Goal: Task Accomplishment & Management: Manage account settings

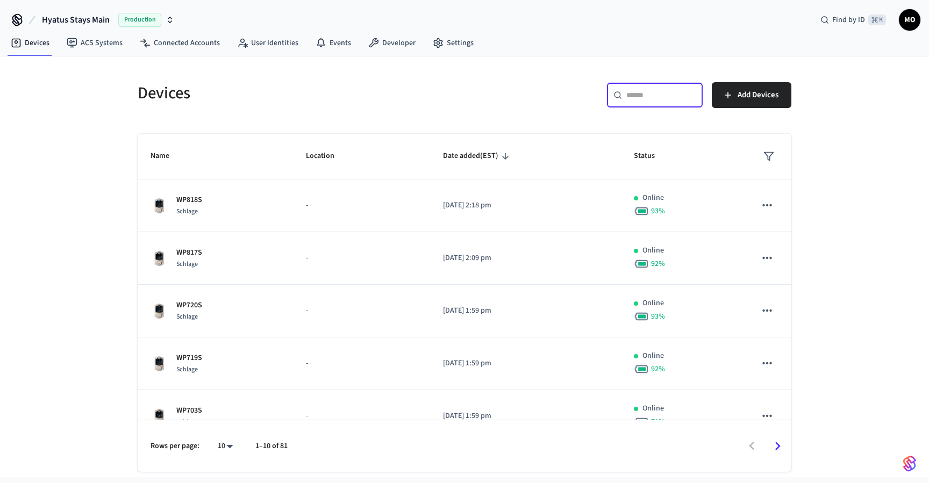
click at [643, 93] on input "text" at bounding box center [661, 95] width 70 height 11
type input "**"
click at [771, 159] on icon "sticky table" at bounding box center [768, 156] width 11 height 11
click at [770, 153] on div at bounding box center [464, 241] width 929 height 483
click at [224, 447] on body "Hyatus Stays Main Production Find by ID ⌘ K MO Devices ACS Systems Connected Ac…" at bounding box center [464, 279] width 929 height 558
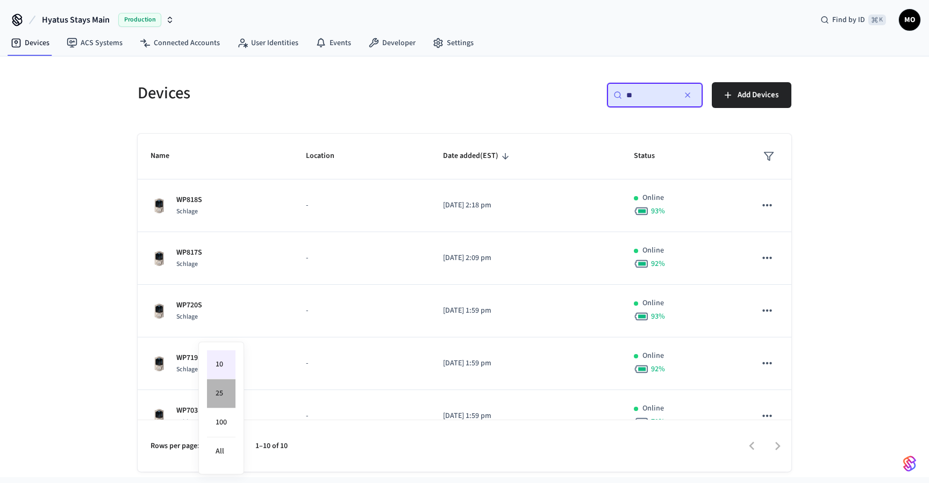
click at [225, 393] on li "25" at bounding box center [221, 393] width 28 height 29
type input "**"
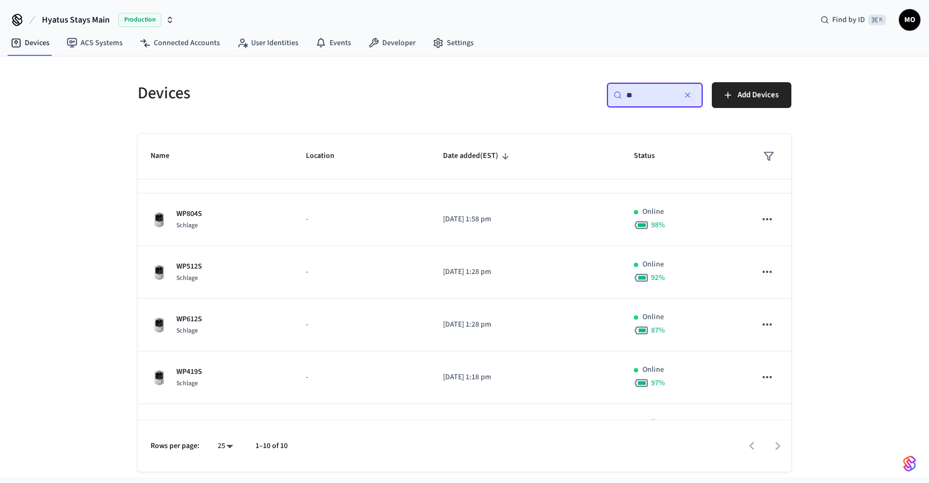
scroll to position [286, 0]
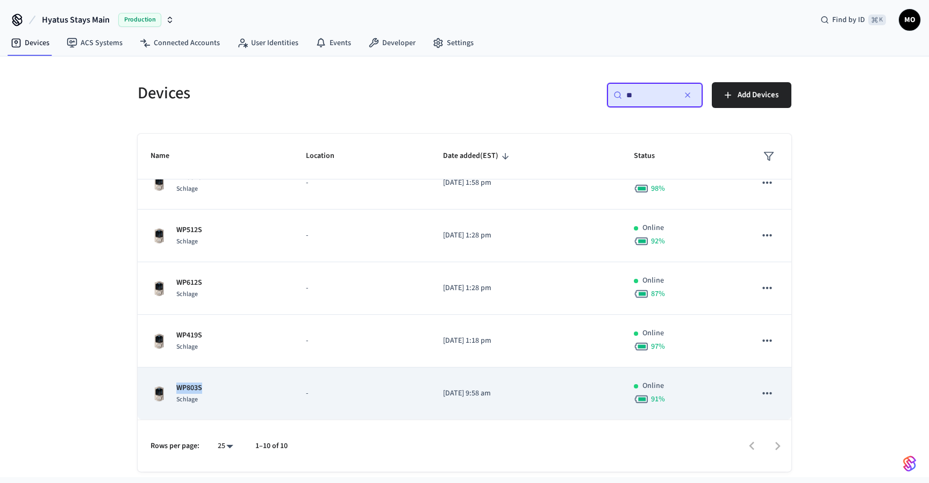
click at [766, 392] on icon "sticky table" at bounding box center [766, 393] width 9 height 2
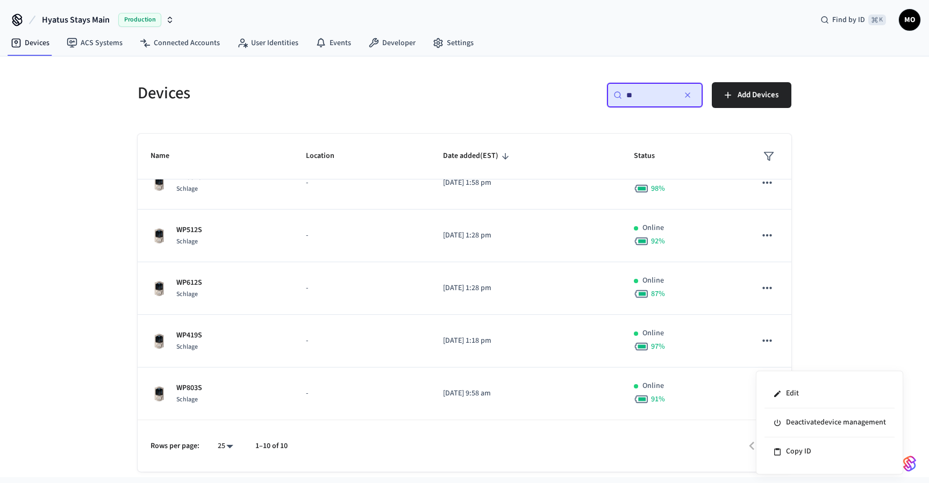
click at [837, 305] on div at bounding box center [464, 241] width 929 height 483
click at [688, 95] on icon "button" at bounding box center [687, 95] width 9 height 9
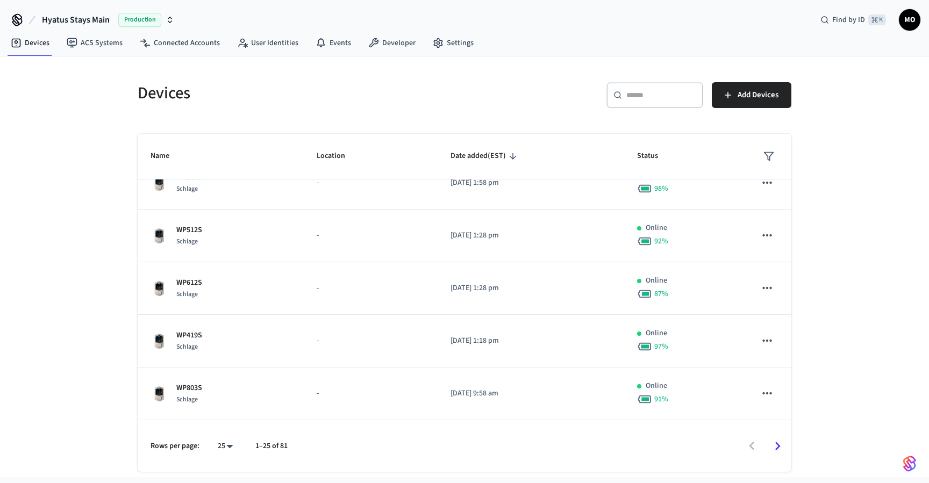
click at [628, 53] on div "Devices ACS Systems Connected Accounts User Identities Events Developer Settings" at bounding box center [464, 43] width 929 height 25
